Goal: Navigation & Orientation: Find specific page/section

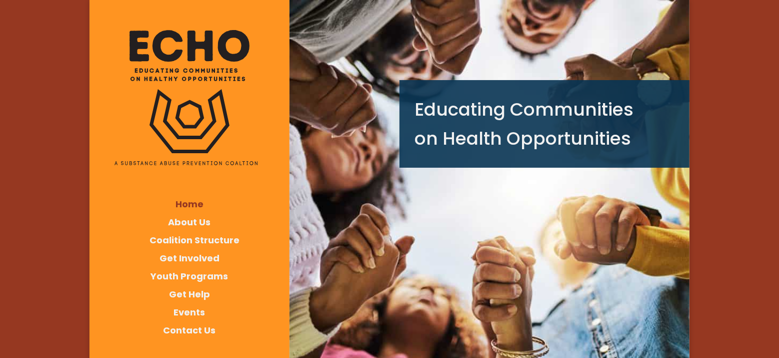
drag, startPoint x: 258, startPoint y: 79, endPoint x: 140, endPoint y: 69, distance: 118.4
click at [140, 69] on div "Home About Us Coalition Structure Get Involved Youth Programs Get Help Events C…" at bounding box center [190, 190] width 200 height 381
click at [131, 68] on img at bounding box center [190, 55] width 120 height 51
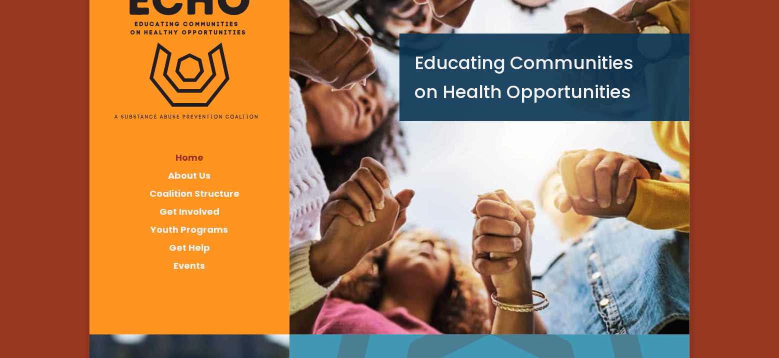
click at [199, 285] on span "Contact Us" at bounding box center [189, 283] width 53 height 13
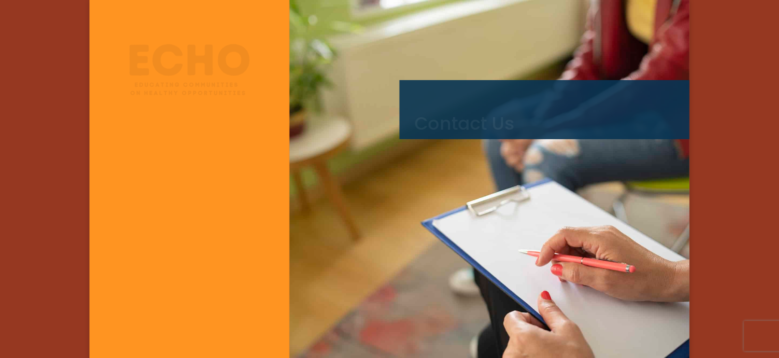
click at [196, 224] on ul "Home About Us Coalition Structure Get Involved Youth Programs Get Help Events C…" at bounding box center [190, 273] width 200 height 156
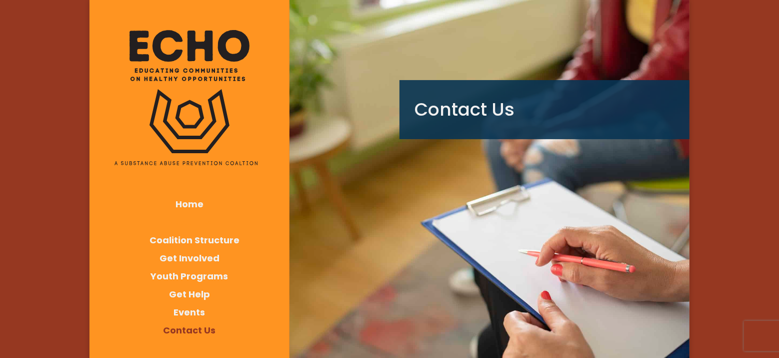
click at [191, 220] on span "About Us" at bounding box center [189, 222] width 43 height 13
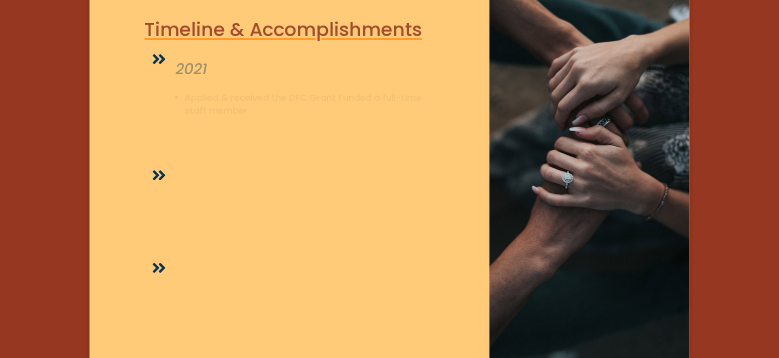
scroll to position [1500, 0]
